Goal: Check status: Check status

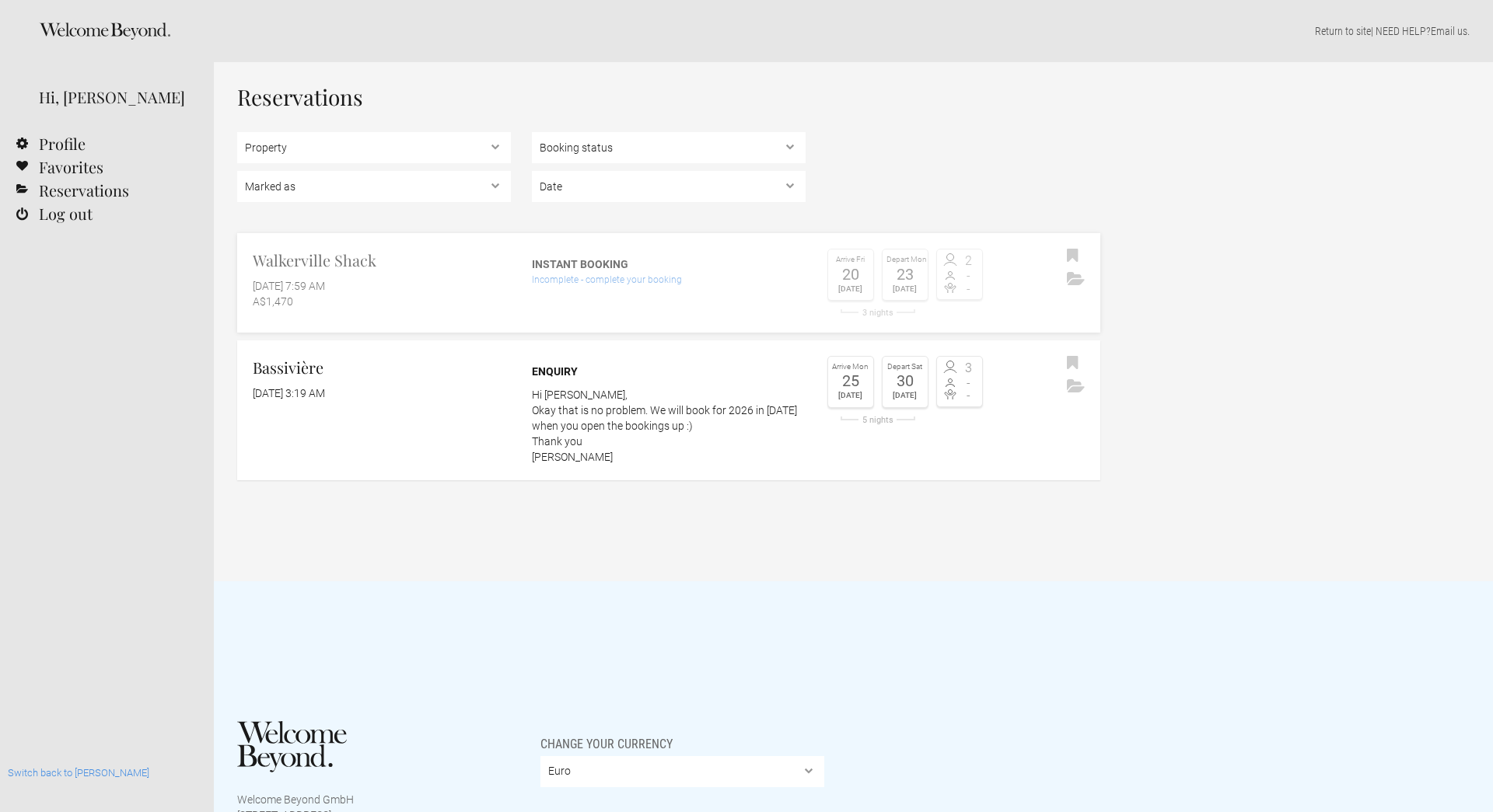
click at [486, 251] on h2 "Walkerville Shack" at bounding box center [381, 261] width 258 height 23
click at [482, 270] on h2 "Walkerville Shack" at bounding box center [381, 261] width 258 height 23
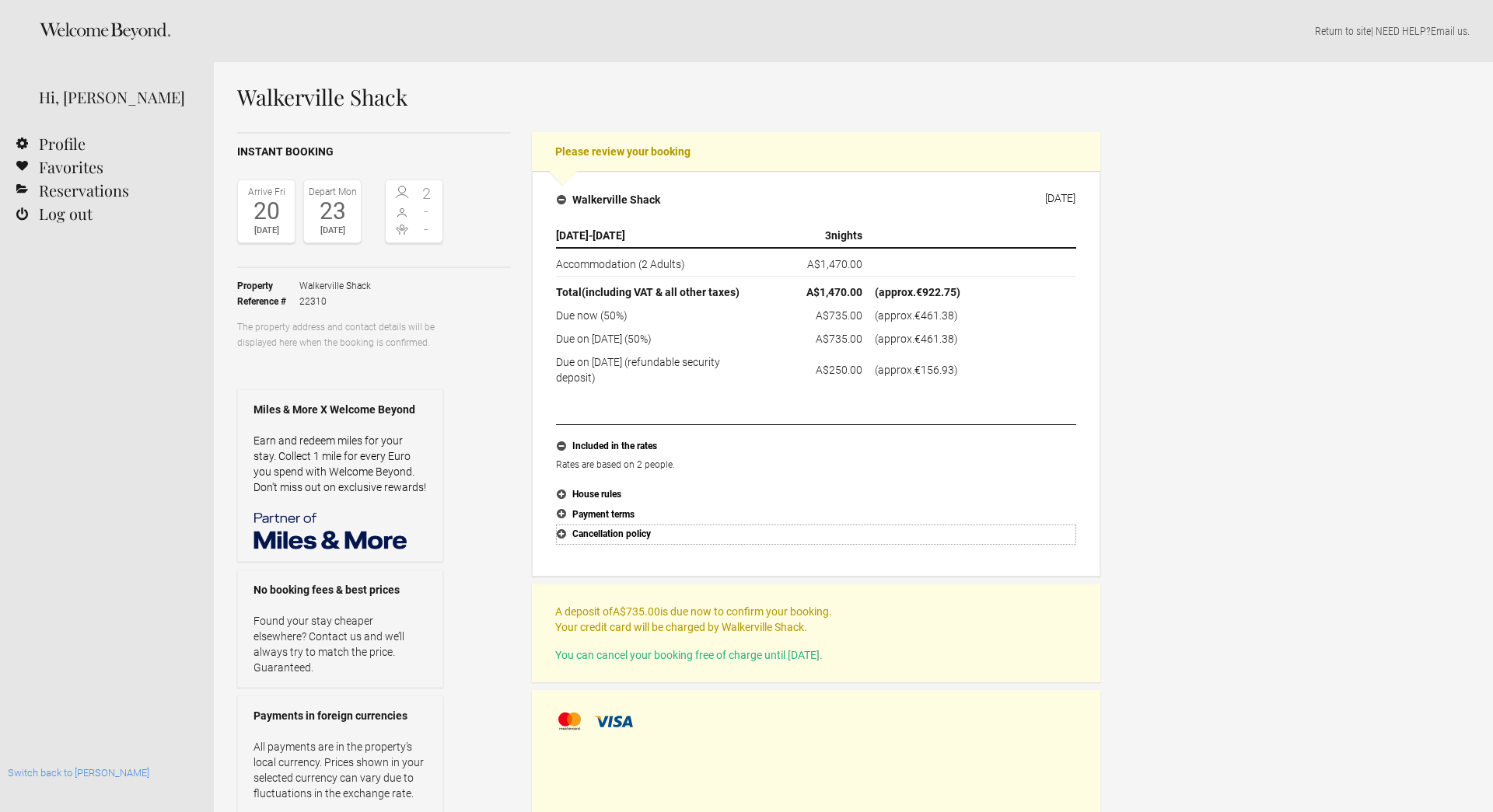
click at [593, 536] on button "Cancellation policy" at bounding box center [816, 535] width 520 height 20
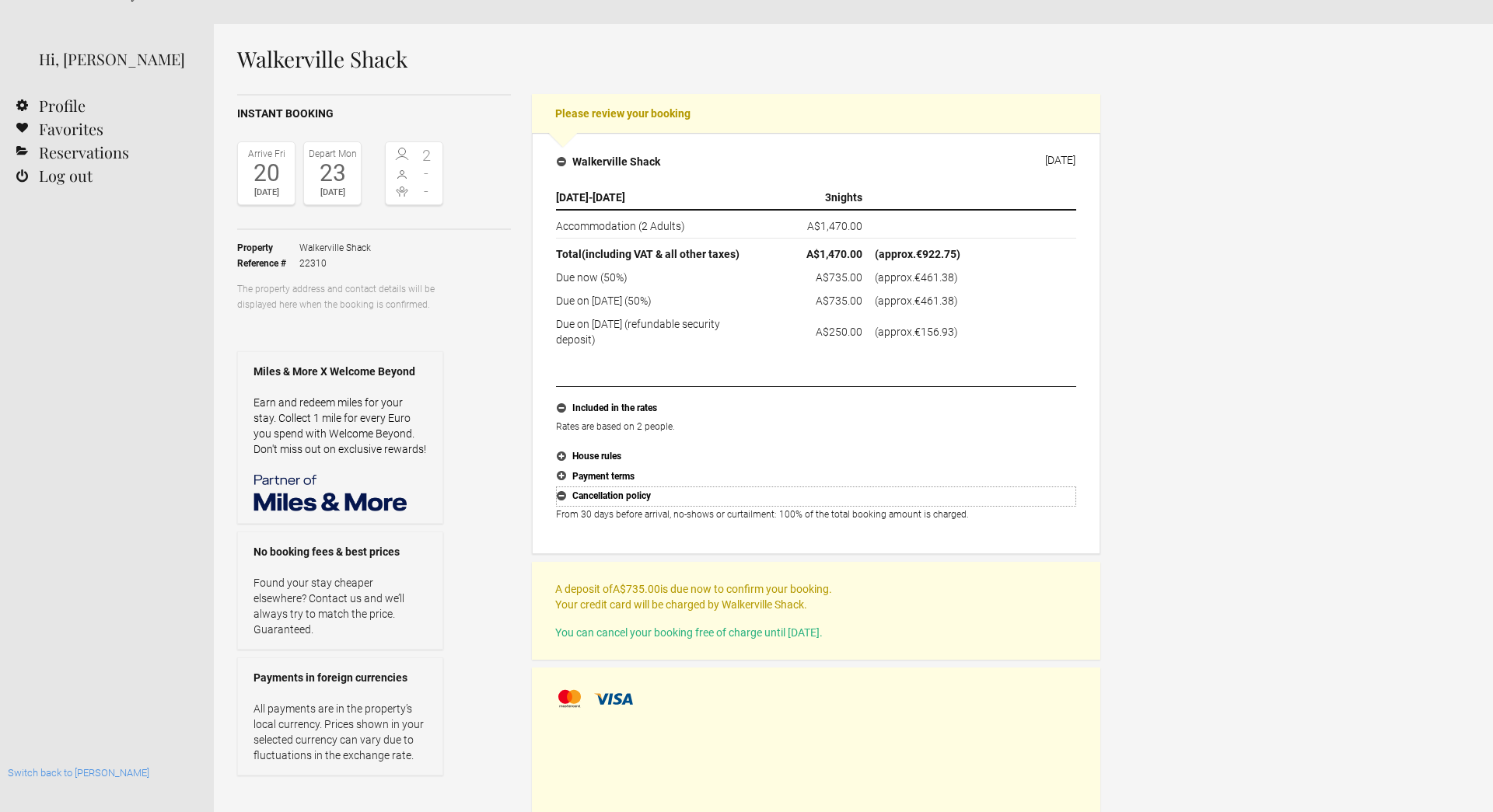
scroll to position [39, 0]
click at [56, 770] on link "Switch back to [PERSON_NAME]" at bounding box center [78, 773] width 141 height 12
